Goal: Task Accomplishment & Management: Manage account settings

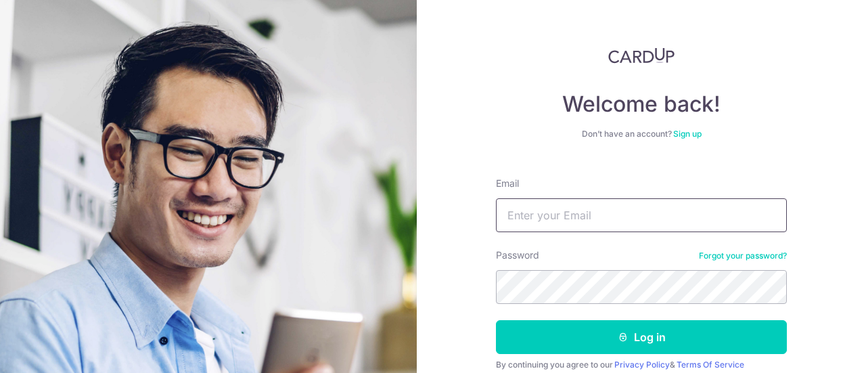
drag, startPoint x: 0, startPoint y: 0, endPoint x: 564, endPoint y: 212, distance: 602.9
click at [564, 212] on input "Email" at bounding box center [641, 215] width 291 height 34
type input "[EMAIL_ADDRESS][DOMAIN_NAME]"
click at [496, 320] on button "Log in" at bounding box center [641, 337] width 291 height 34
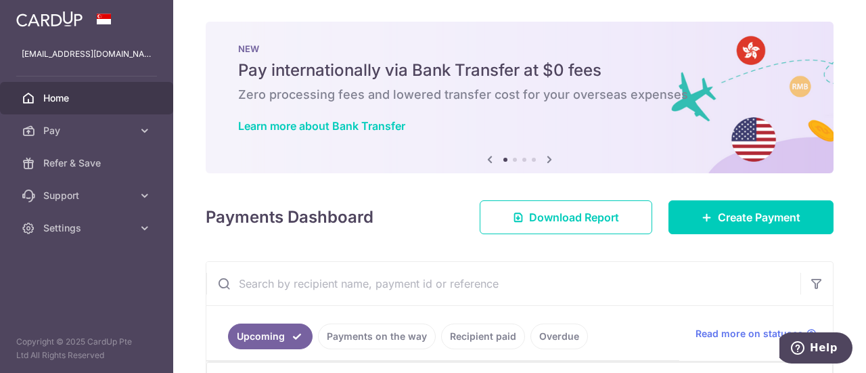
scroll to position [304, 0]
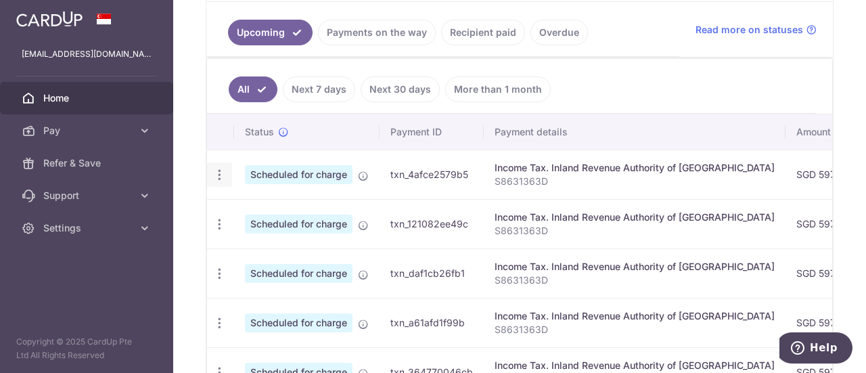
click at [219, 173] on icon "button" at bounding box center [220, 175] width 14 height 14
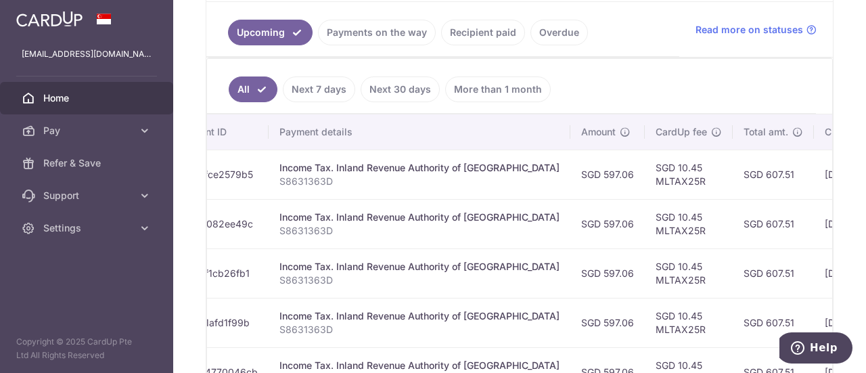
scroll to position [0, 331]
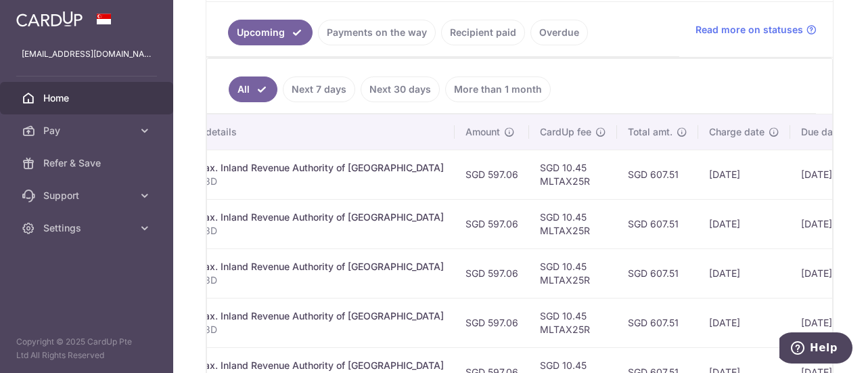
click at [759, 81] on ul "All Next 7 days Next 30 days More than 1 month" at bounding box center [511, 86] width 609 height 55
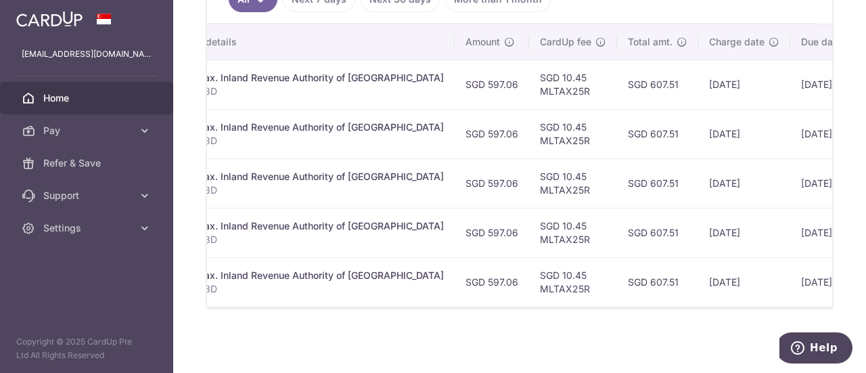
scroll to position [0, 0]
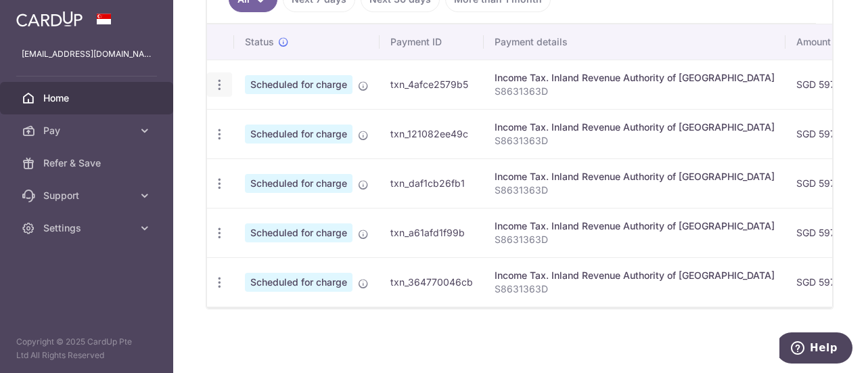
click at [214, 78] on icon "button" at bounding box center [220, 85] width 14 height 14
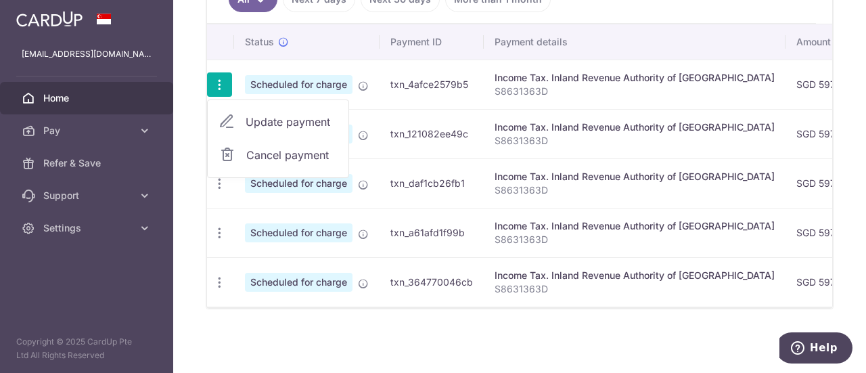
click at [298, 122] on span "Update payment" at bounding box center [292, 122] width 92 height 16
radio input "true"
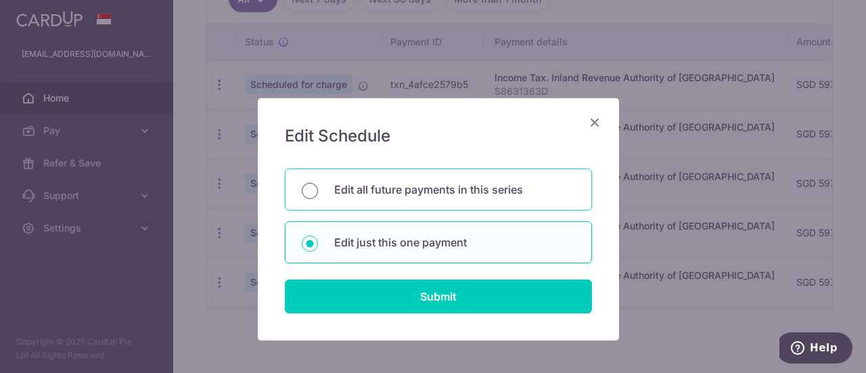
click at [303, 192] on input "Edit all future payments in this series" at bounding box center [310, 191] width 16 height 16
radio input "true"
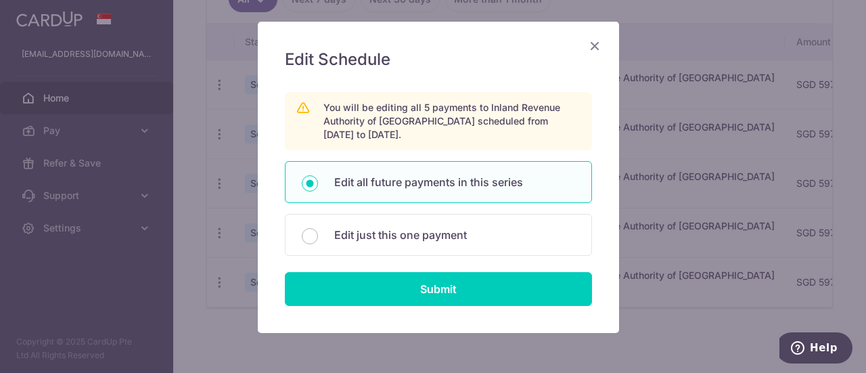
scroll to position [78, 0]
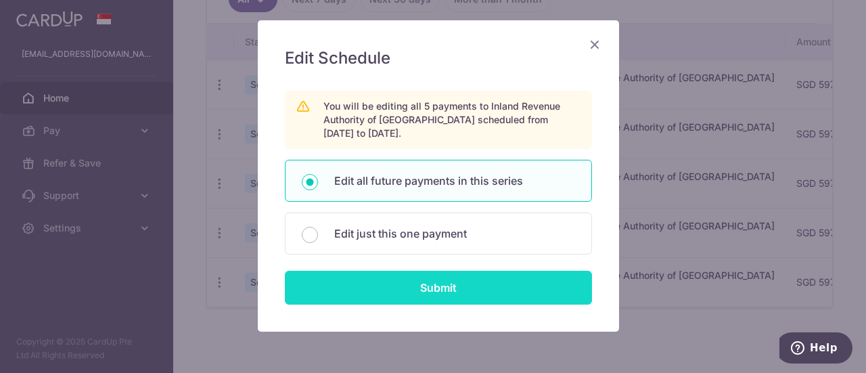
click at [478, 299] on input "Submit" at bounding box center [438, 288] width 307 height 34
radio input "true"
type input "597.06"
type input "S8631363D"
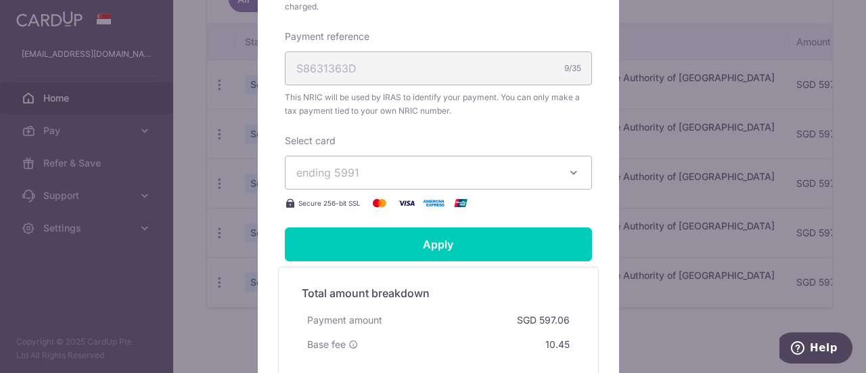
scroll to position [483, 0]
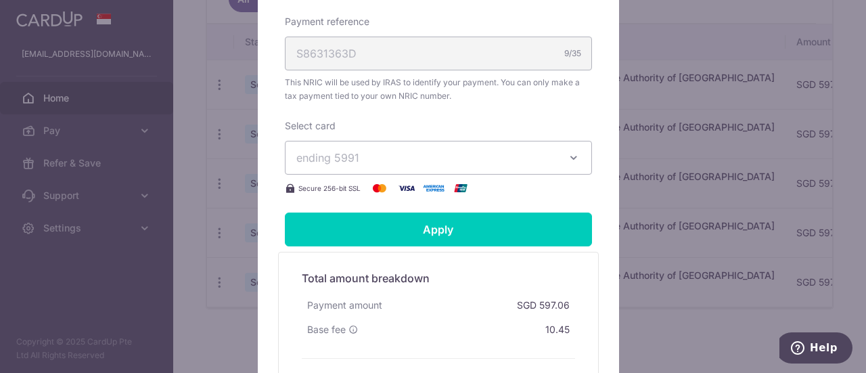
click at [560, 153] on button "ending 5991" at bounding box center [438, 158] width 307 height 34
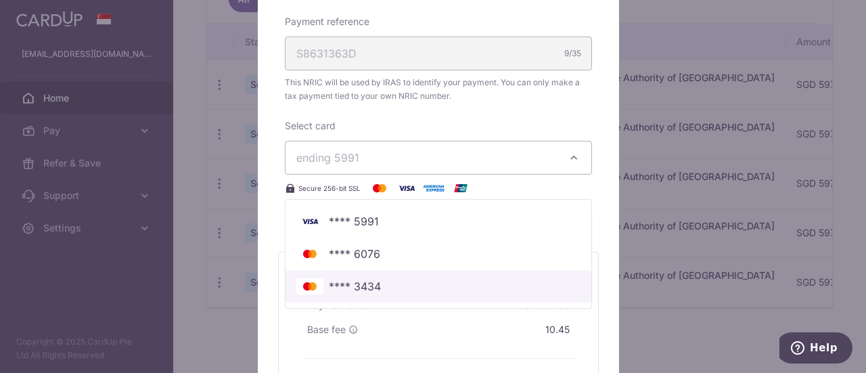
click at [368, 280] on span "**** 3434" at bounding box center [355, 286] width 52 height 16
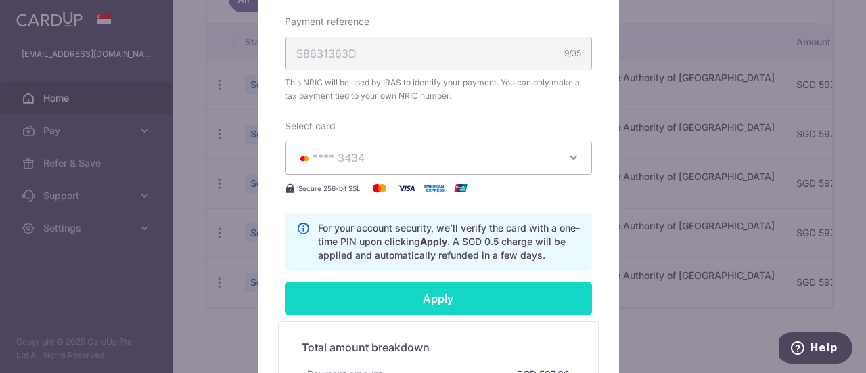
click at [439, 296] on input "Apply" at bounding box center [438, 299] width 307 height 34
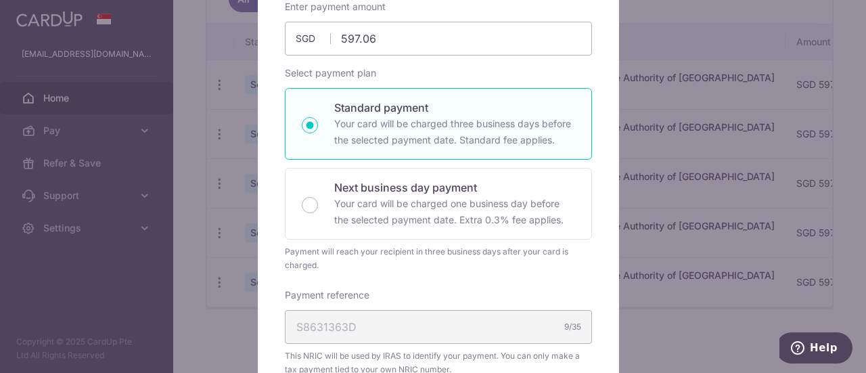
scroll to position [0, 0]
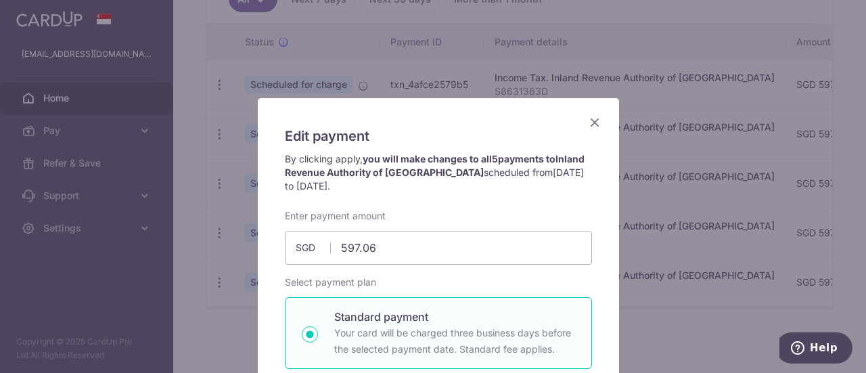
click at [587, 121] on icon "Close" at bounding box center [595, 122] width 16 height 17
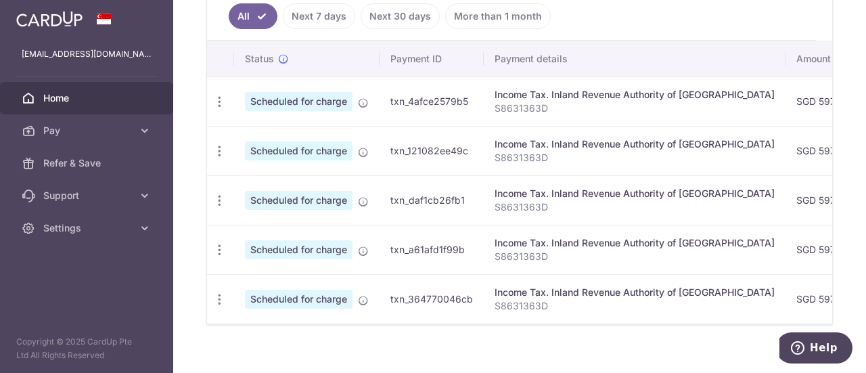
scroll to position [380, 0]
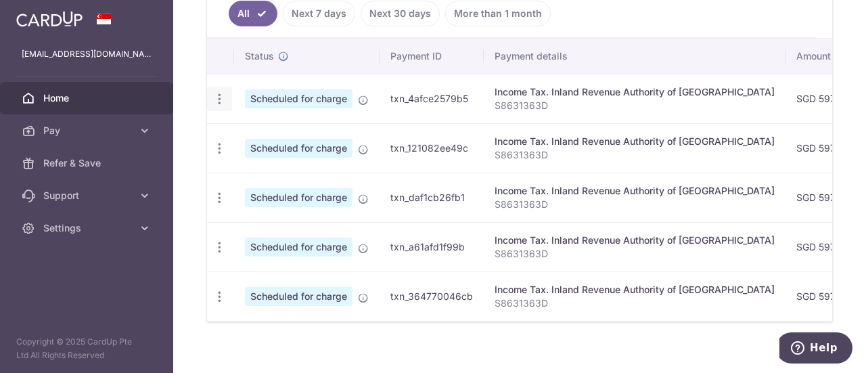
click at [218, 98] on icon "button" at bounding box center [220, 99] width 14 height 14
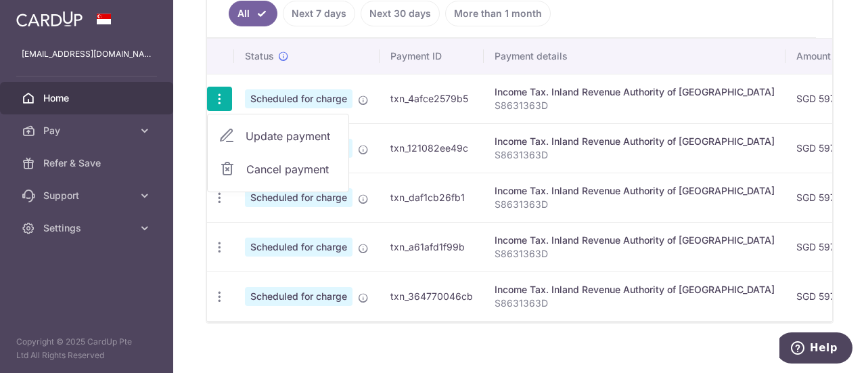
click at [272, 169] on span "Cancel payment" at bounding box center [291, 169] width 91 height 16
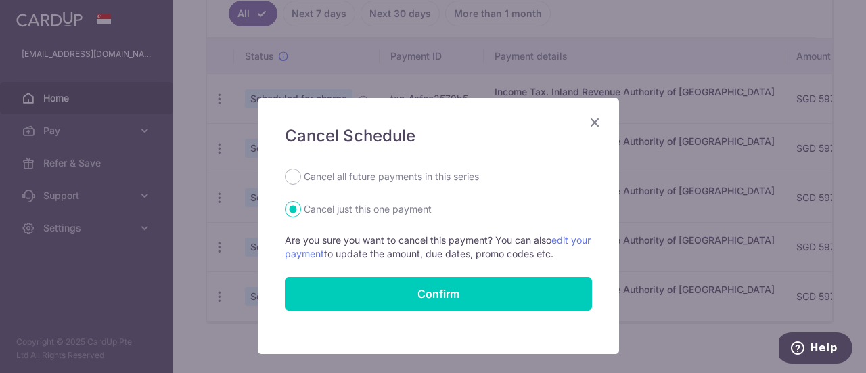
click at [389, 175] on label "Cancel all future payments in this series" at bounding box center [391, 177] width 175 height 16
click at [301, 175] on input "Cancel all future payments in this series" at bounding box center [293, 177] width 16 height 16
radio input "true"
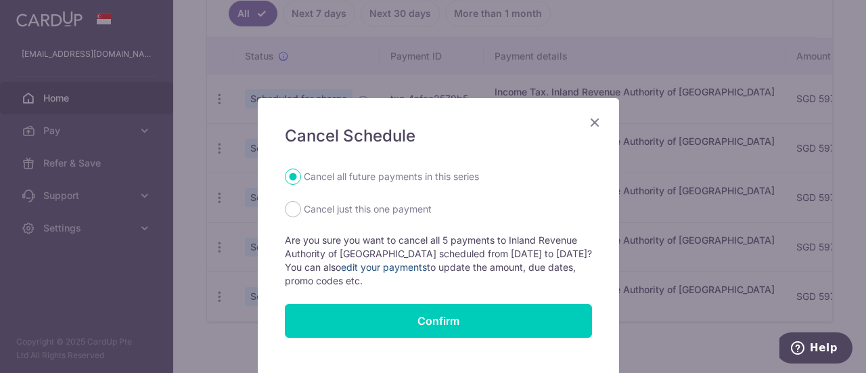
click at [407, 266] on link "edit your payments" at bounding box center [384, 267] width 86 height 12
click at [591, 122] on icon "Close" at bounding box center [595, 122] width 16 height 17
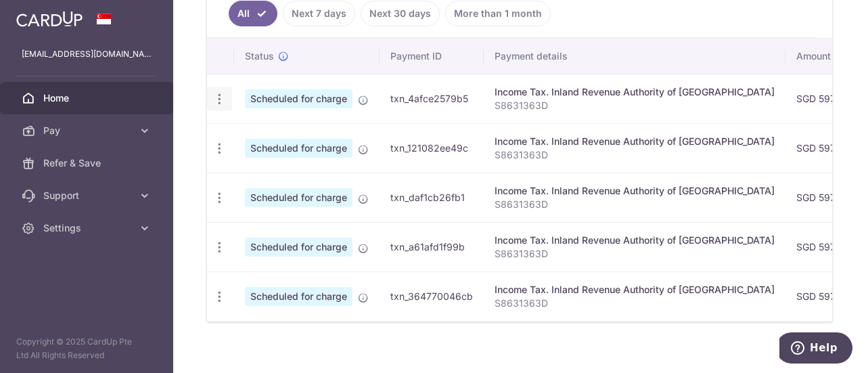
click at [219, 97] on icon "button" at bounding box center [220, 99] width 14 height 14
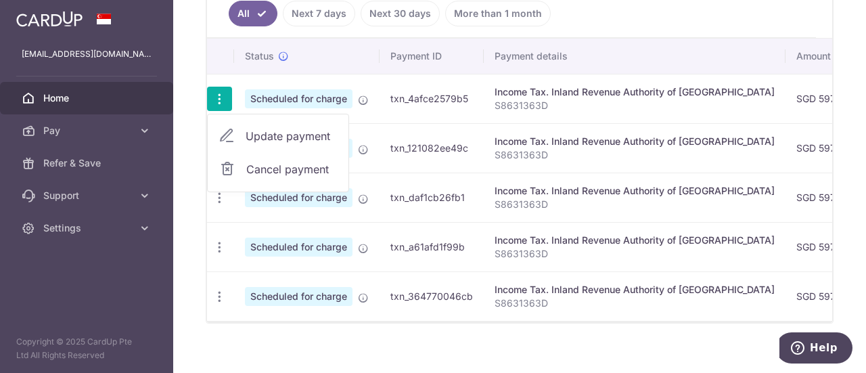
click at [271, 135] on span "Update payment" at bounding box center [292, 136] width 92 height 16
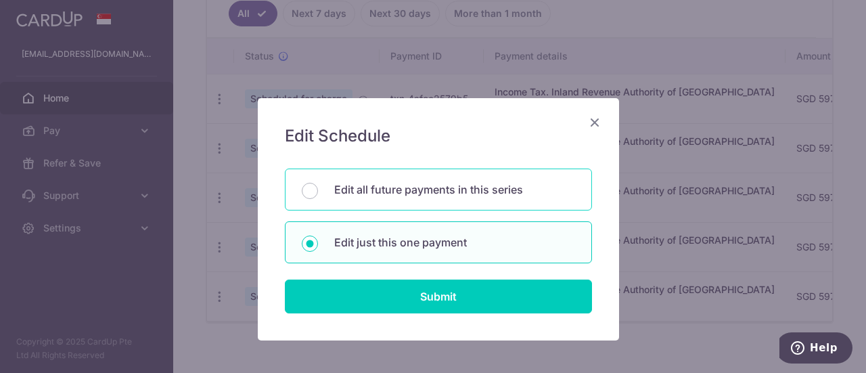
click at [403, 200] on div "Edit all future payments in this series" at bounding box center [438, 190] width 307 height 42
radio input "true"
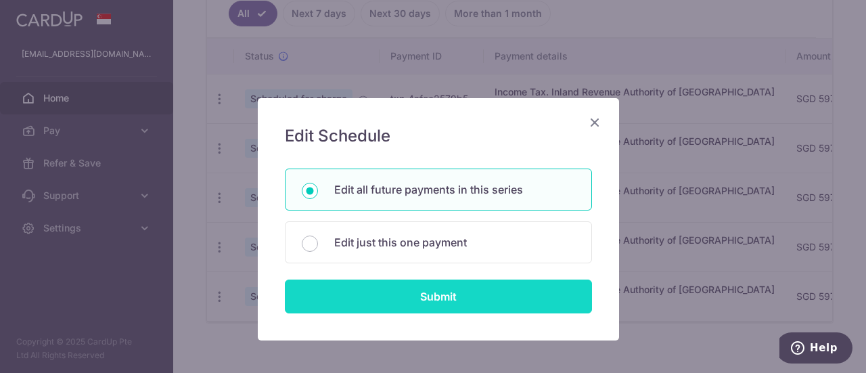
click at [416, 286] on input "Submit" at bounding box center [438, 296] width 307 height 34
radio input "true"
type input "597.06"
type input "S8631363D"
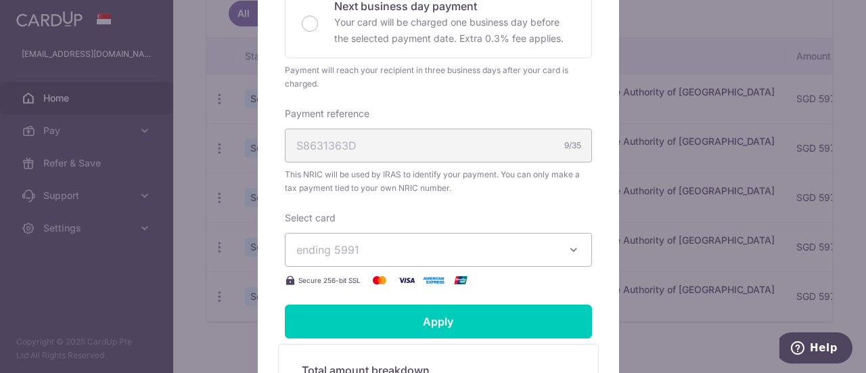
scroll to position [0, 0]
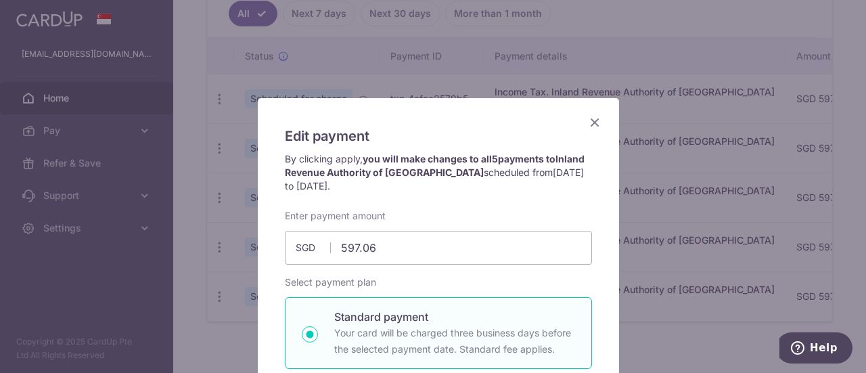
click at [587, 123] on icon "Close" at bounding box center [595, 122] width 16 height 17
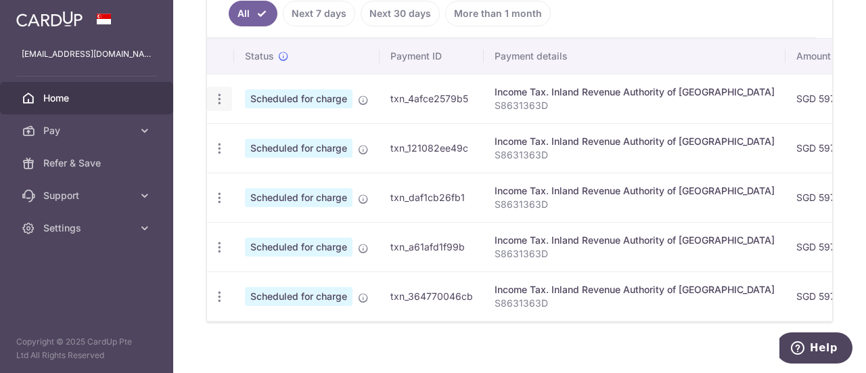
click at [215, 92] on icon "button" at bounding box center [220, 99] width 14 height 14
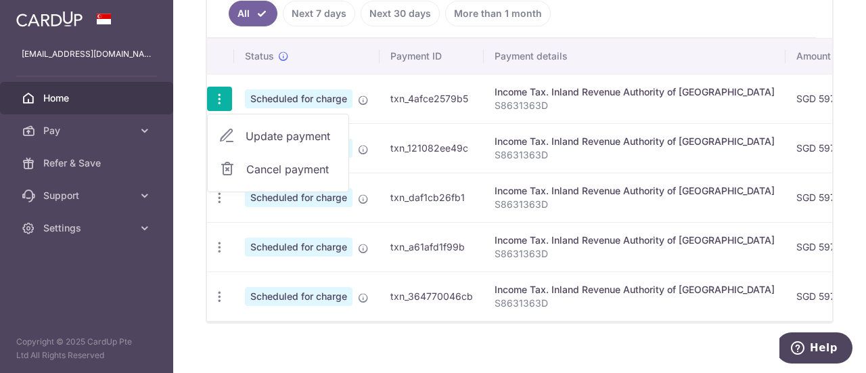
click at [272, 128] on span "Update payment" at bounding box center [292, 136] width 92 height 16
radio input "true"
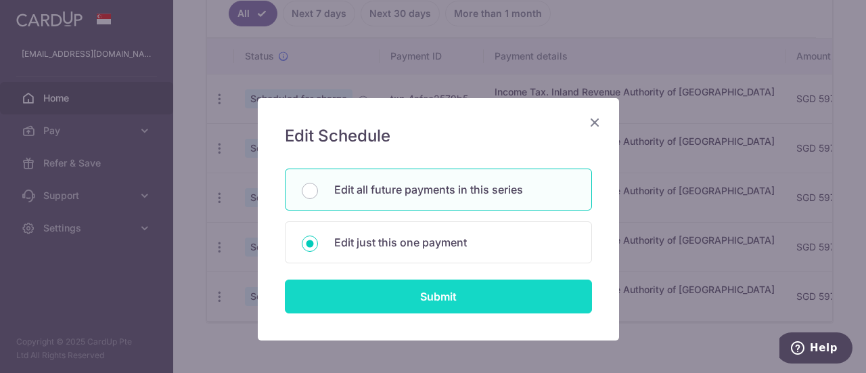
click at [447, 282] on input "Submit" at bounding box center [438, 296] width 307 height 34
radio input "true"
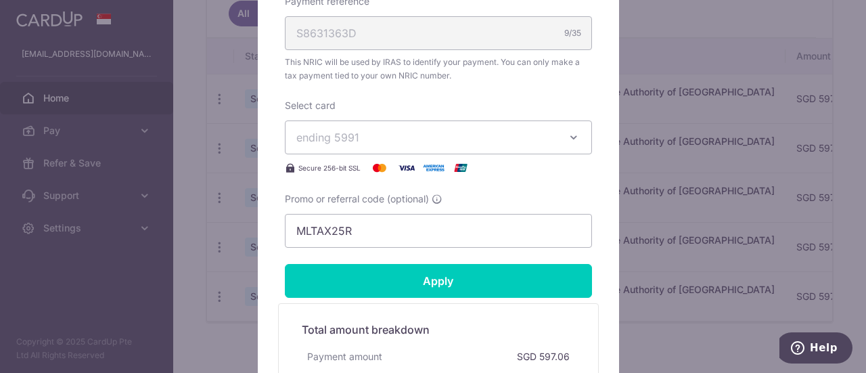
scroll to position [518, 0]
click at [574, 148] on button "ending 5991" at bounding box center [438, 137] width 307 height 34
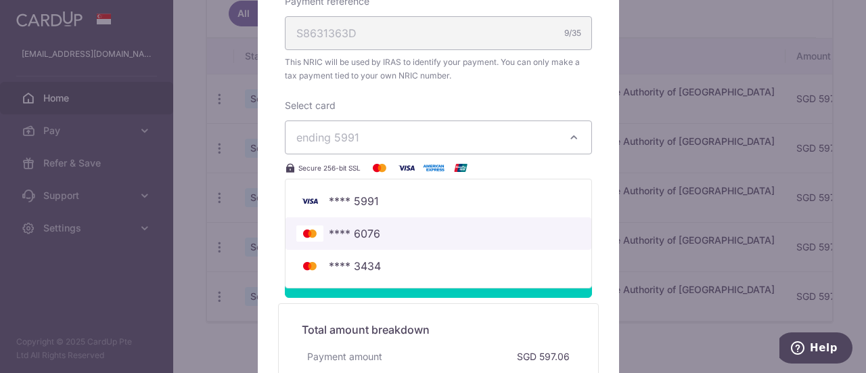
click at [365, 232] on span "**** 6076" at bounding box center [354, 233] width 51 height 16
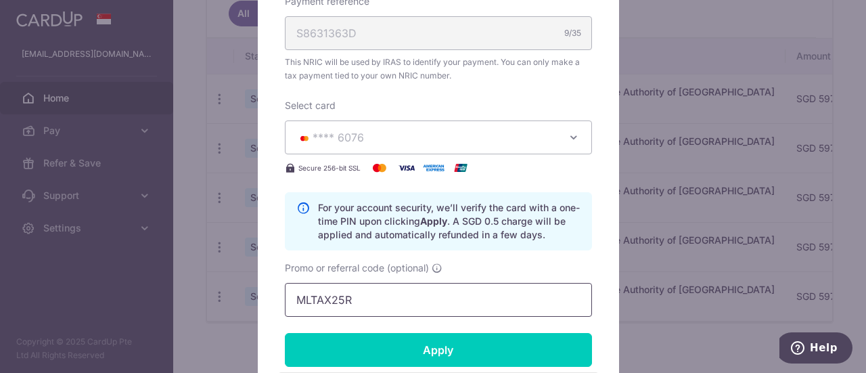
drag, startPoint x: 363, startPoint y: 301, endPoint x: 220, endPoint y: 296, distance: 142.9
click at [220, 296] on div "Edit payment By clicking apply, you will make changes to all 5 payments to Inla…" at bounding box center [433, 186] width 866 height 373
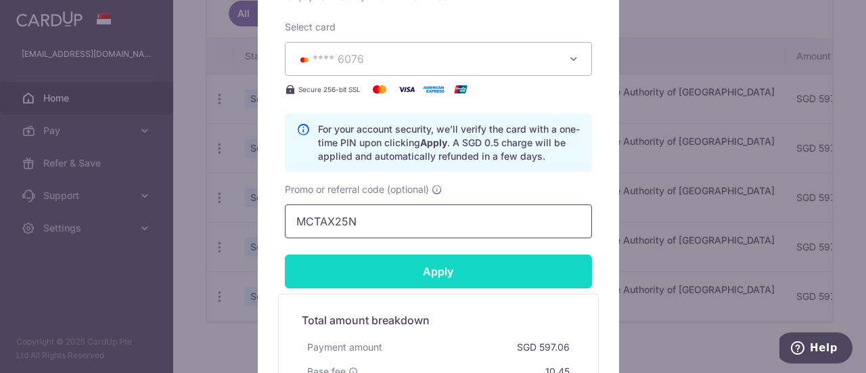
scroll to position [776, 0]
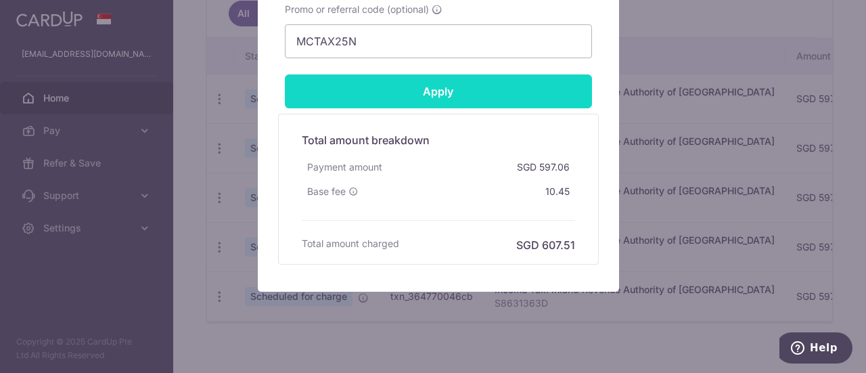
click at [447, 91] on input "Apply" at bounding box center [438, 91] width 307 height 34
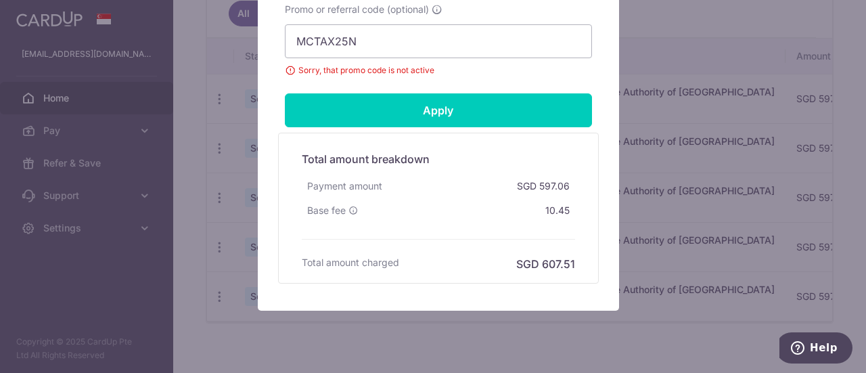
scroll to position [640, 0]
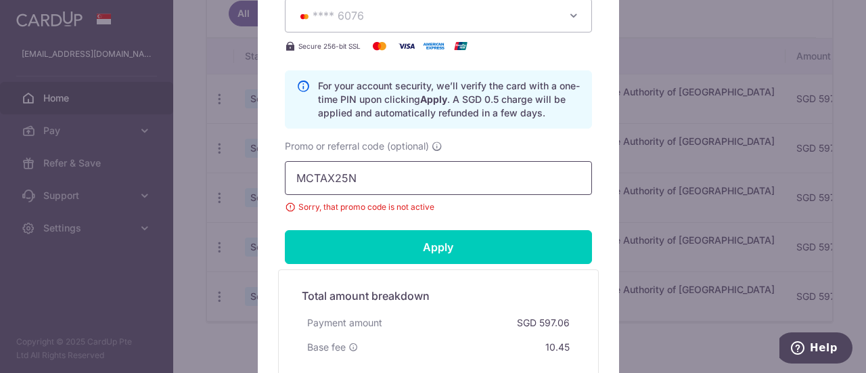
click at [407, 171] on input "MCTAX25N" at bounding box center [438, 178] width 307 height 34
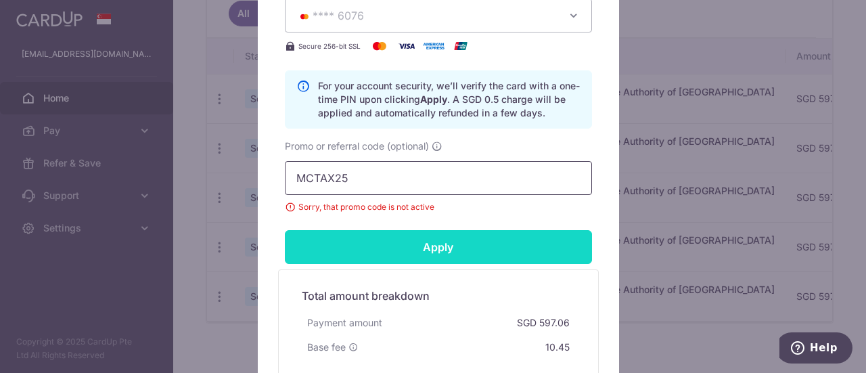
type input "MCTAX25"
click at [406, 244] on input "Apply" at bounding box center [438, 247] width 307 height 34
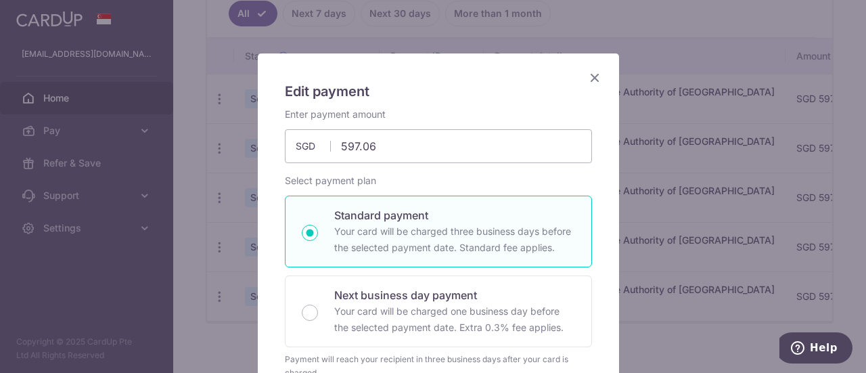
scroll to position [43, 0]
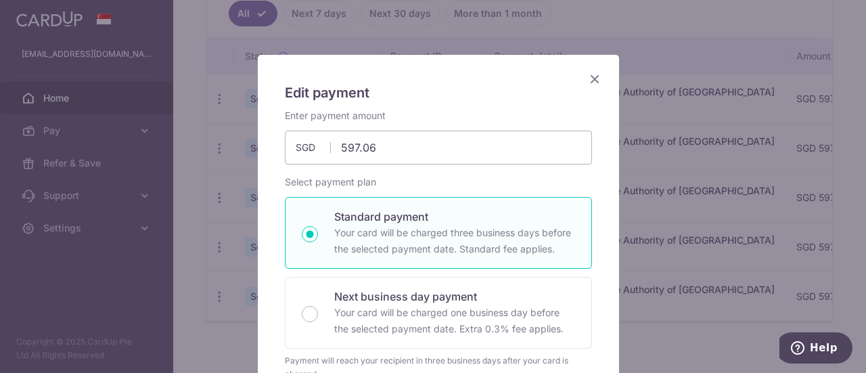
click at [590, 75] on icon "Close" at bounding box center [595, 78] width 16 height 17
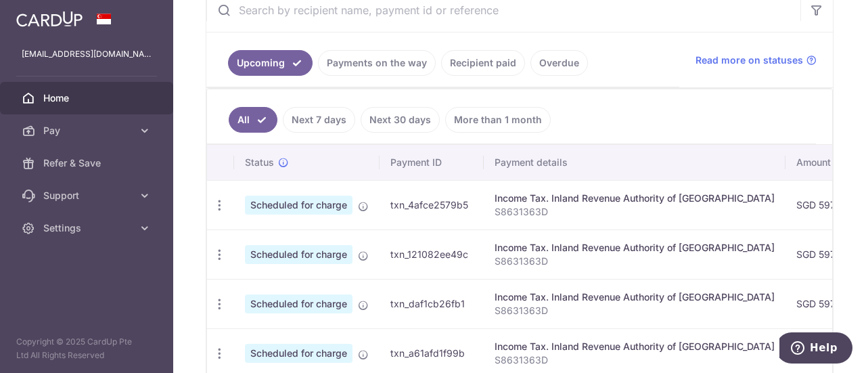
scroll to position [273, 0]
click at [137, 129] on link "Pay" at bounding box center [86, 130] width 173 height 32
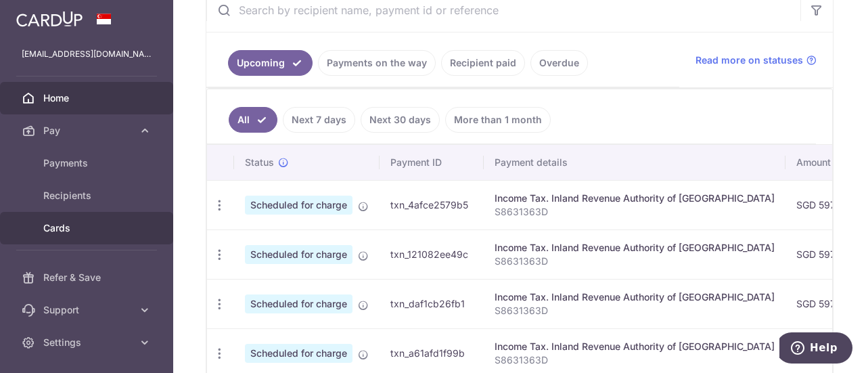
click at [63, 228] on span "Cards" at bounding box center [87, 228] width 89 height 14
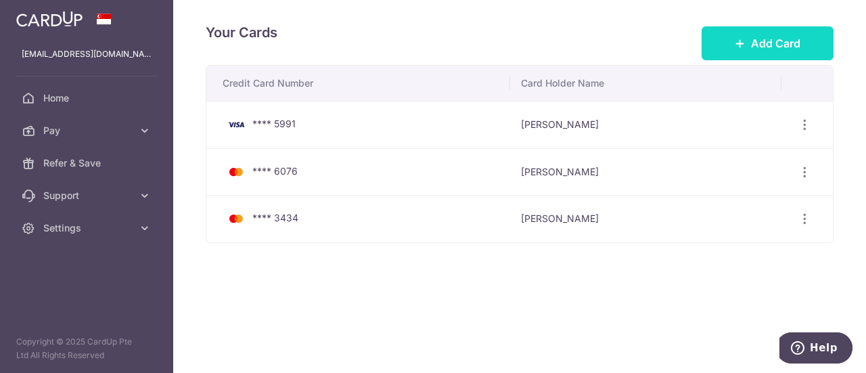
click at [781, 49] on span "Add Card" at bounding box center [775, 43] width 49 height 16
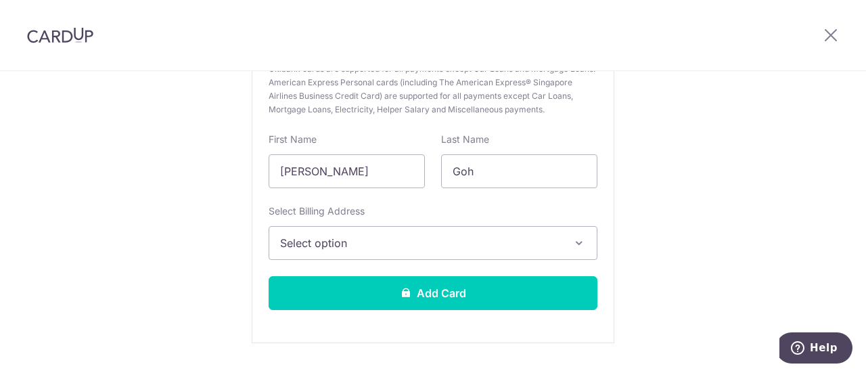
scroll to position [234, 0]
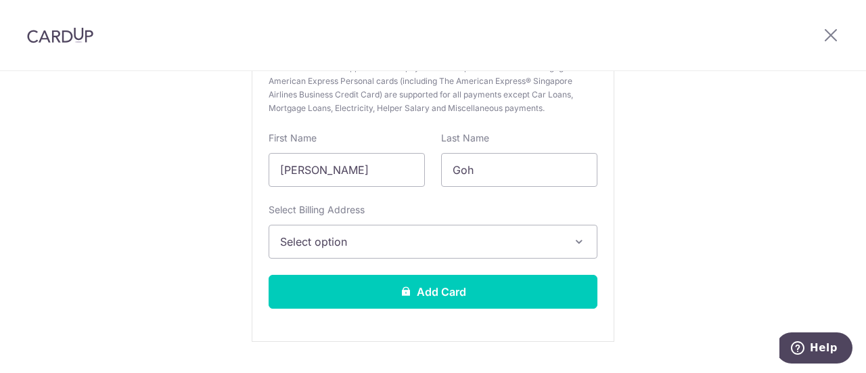
click at [368, 246] on span "Select option" at bounding box center [421, 241] width 282 height 16
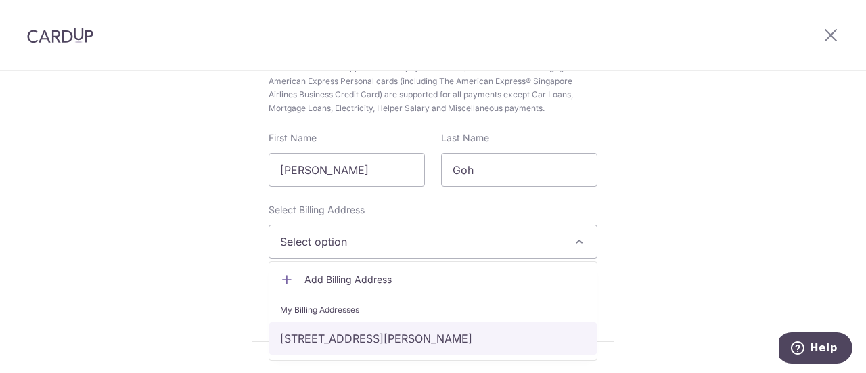
click at [382, 332] on link "[STREET_ADDRESS][PERSON_NAME]" at bounding box center [433, 338] width 328 height 32
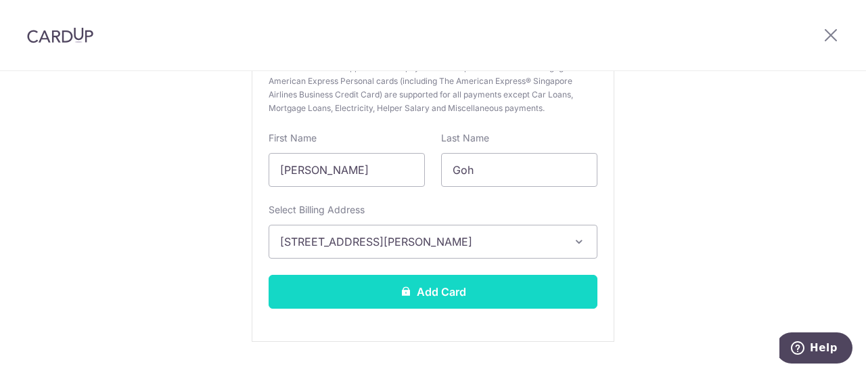
click at [428, 286] on button "Add Card" at bounding box center [433, 292] width 329 height 34
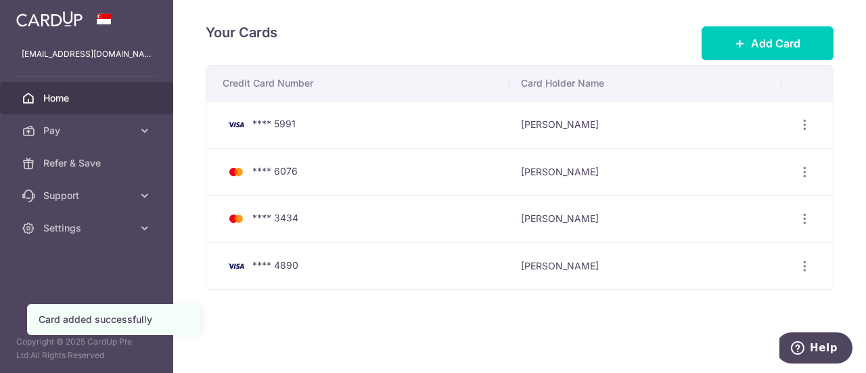
click at [78, 105] on link "Home" at bounding box center [86, 98] width 173 height 32
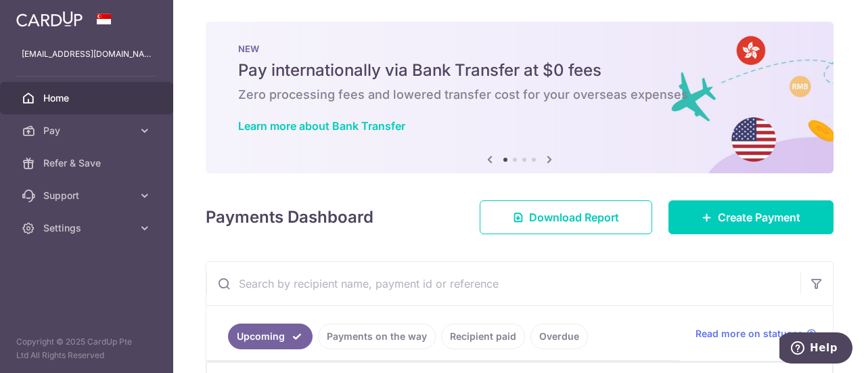
scroll to position [185, 0]
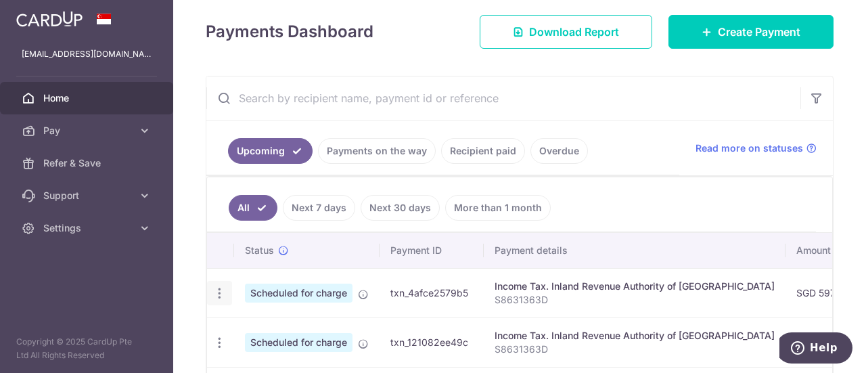
click at [219, 281] on div "Update payment Cancel payment" at bounding box center [219, 293] width 25 height 25
click at [225, 294] on div "Update payment Cancel payment" at bounding box center [219, 293] width 25 height 25
click at [216, 291] on icon "button" at bounding box center [220, 293] width 14 height 14
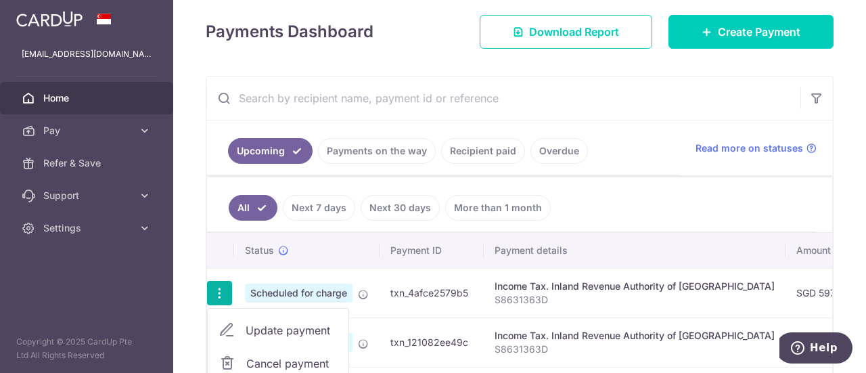
click at [256, 323] on span "Update payment" at bounding box center [292, 330] width 92 height 16
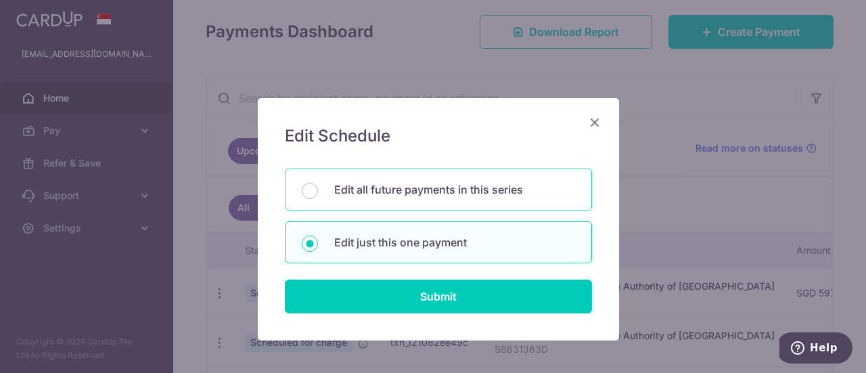
click at [357, 198] on div "Edit all future payments in this series" at bounding box center [438, 190] width 307 height 42
radio input "true"
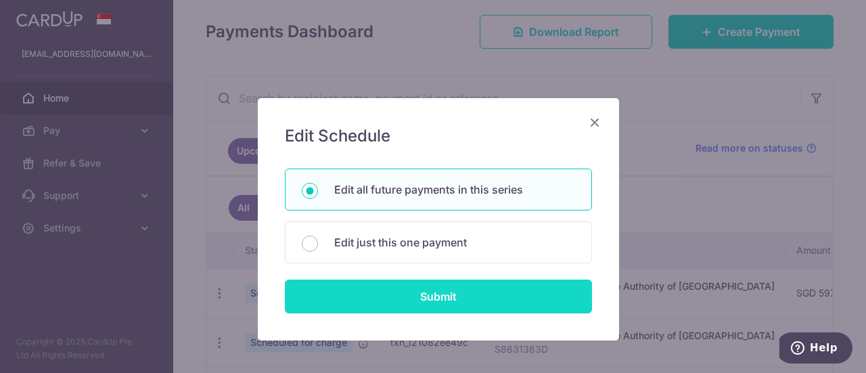
click at [379, 290] on input "Submit" at bounding box center [438, 296] width 307 height 34
radio input "true"
type input "597.06"
type input "S8631363D"
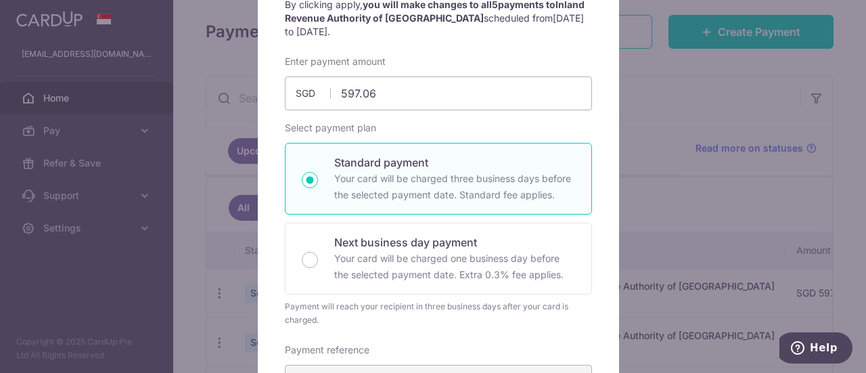
scroll to position [347, 0]
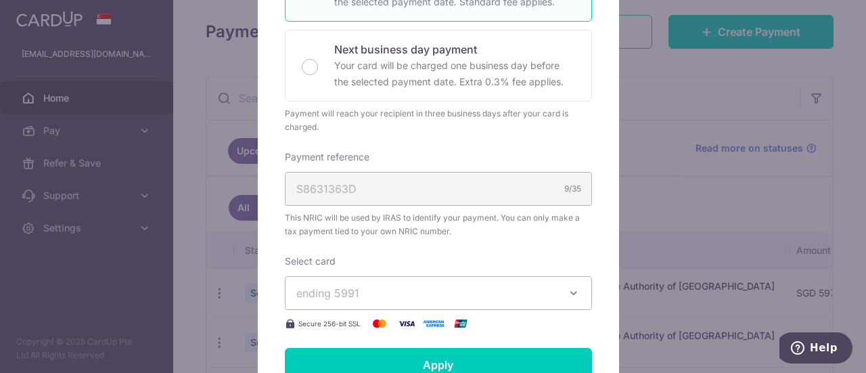
click at [385, 292] on span "ending 5991" at bounding box center [426, 293] width 260 height 16
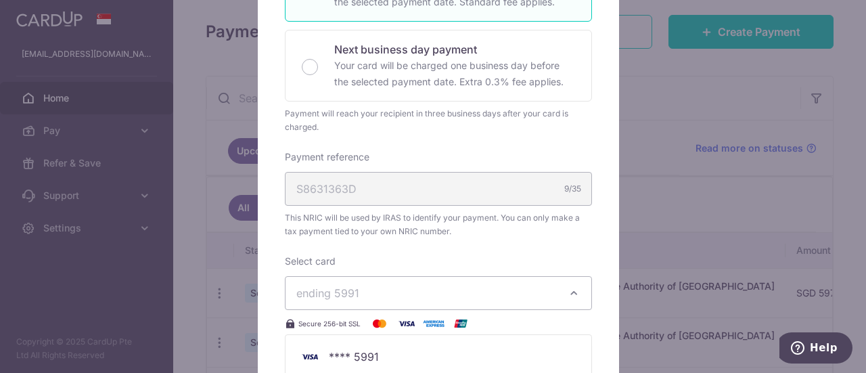
scroll to position [554, 0]
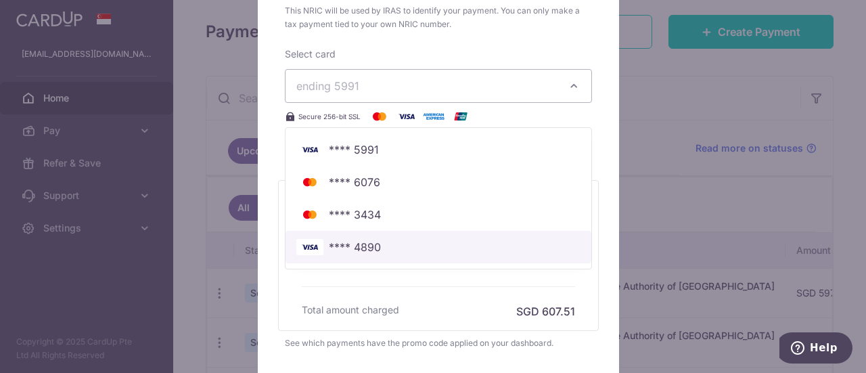
click at [367, 244] on span "**** 4890" at bounding box center [355, 247] width 52 height 16
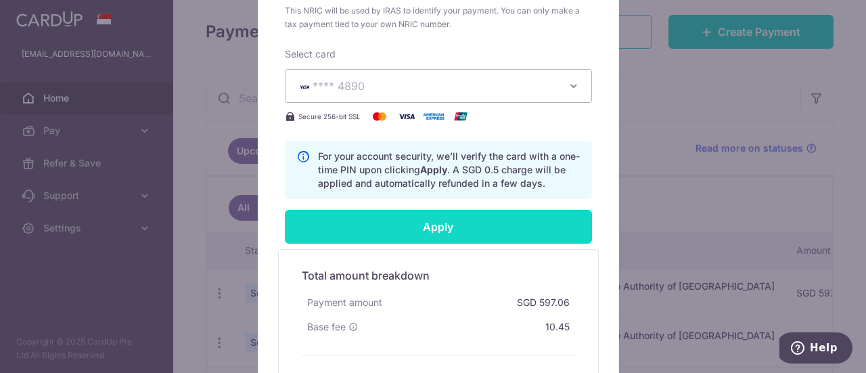
scroll to position [703, 0]
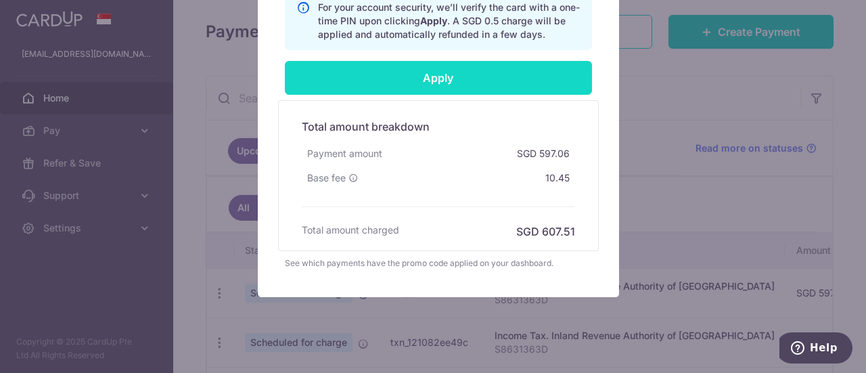
click at [426, 74] on input "Apply" at bounding box center [438, 78] width 307 height 34
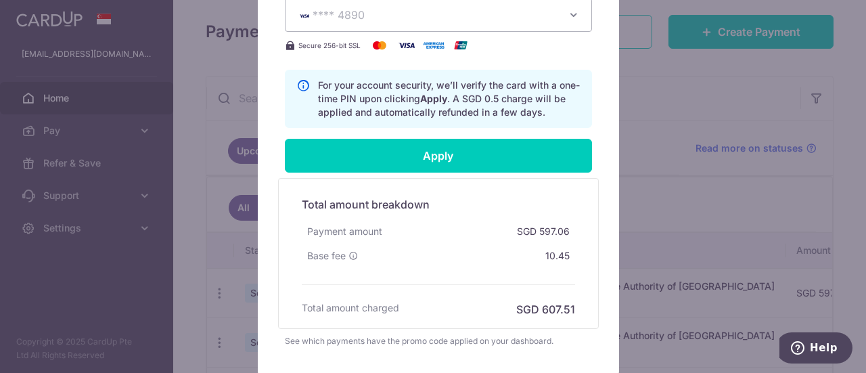
scroll to position [626, 0]
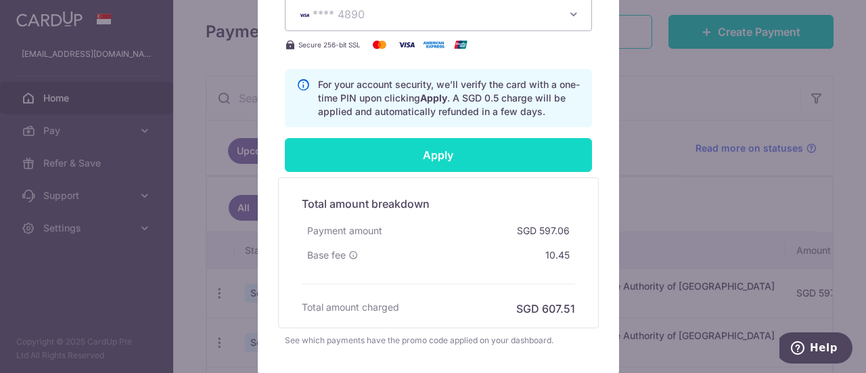
click at [418, 152] on input "Apply" at bounding box center [438, 155] width 307 height 34
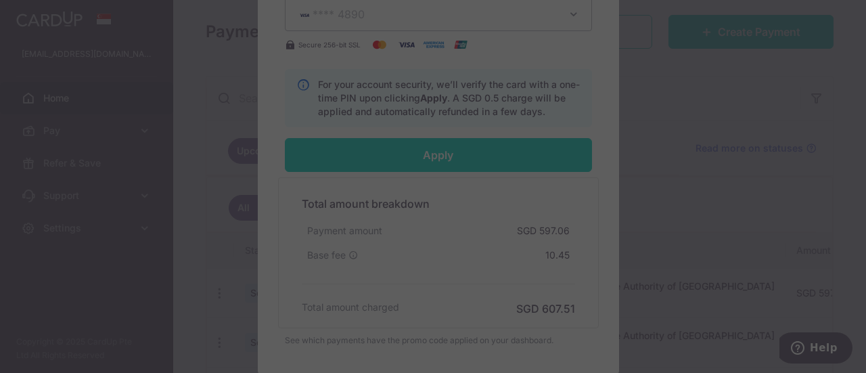
type input "Successfully Applied"
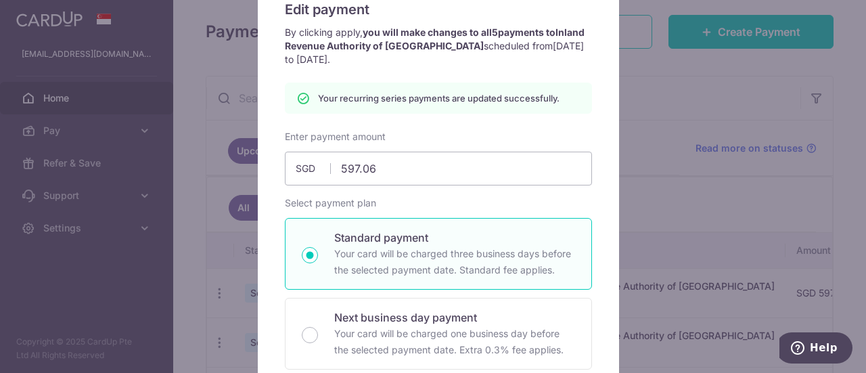
scroll to position [0, 0]
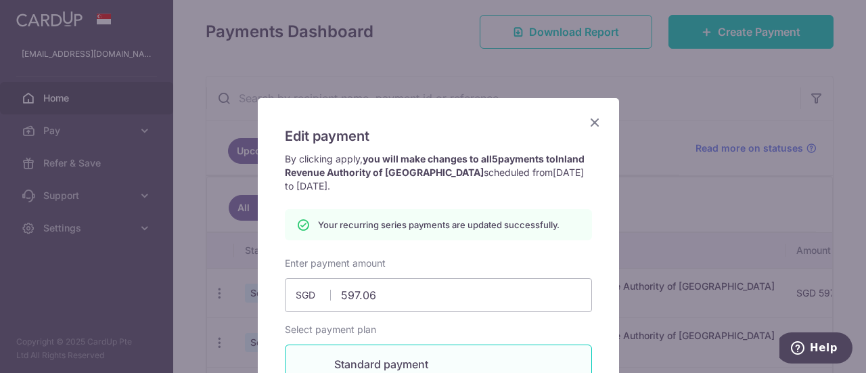
click at [589, 124] on icon "Close" at bounding box center [595, 122] width 16 height 17
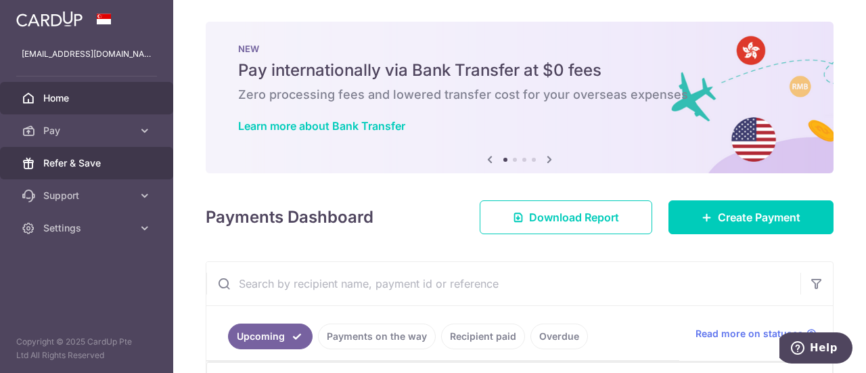
click at [66, 154] on link "Refer & Save" at bounding box center [86, 163] width 173 height 32
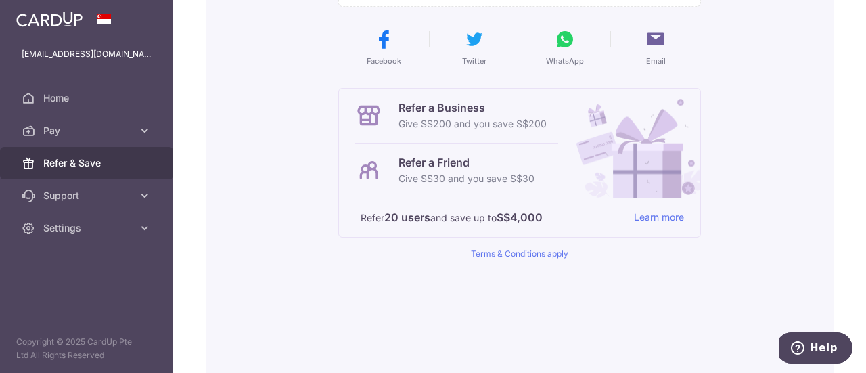
scroll to position [235, 0]
